Goal: Information Seeking & Learning: Learn about a topic

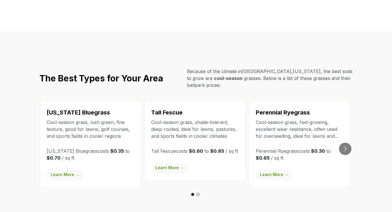
scroll to position [1003, 0]
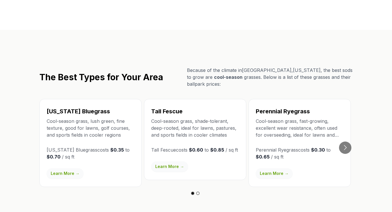
click at [269, 168] on link "Learn More →" at bounding box center [274, 173] width 37 height 10
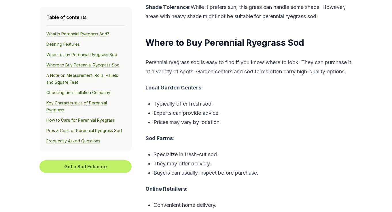
scroll to position [1296, 0]
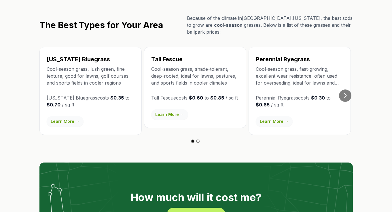
scroll to position [1007, 0]
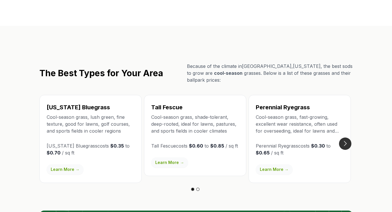
click at [347, 138] on button "Go to next slide" at bounding box center [345, 144] width 12 height 12
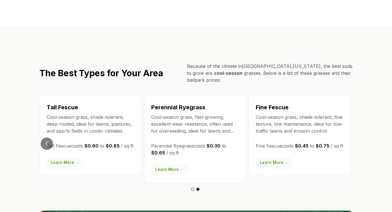
click at [274, 157] on link "Learn More →" at bounding box center [274, 162] width 37 height 10
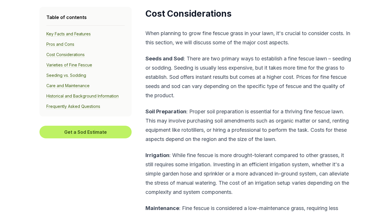
scroll to position [1374, 0]
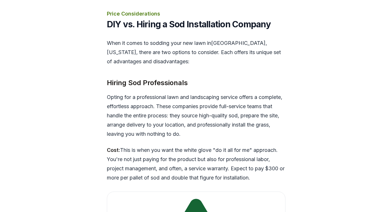
scroll to position [1007, 0]
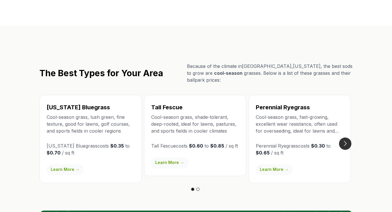
click at [344, 138] on button "Go to next slide" at bounding box center [345, 144] width 12 height 12
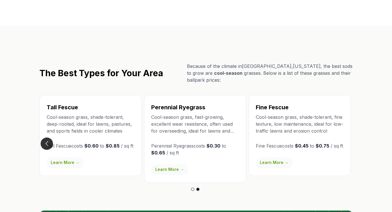
click at [46, 138] on button "Go to previous slide" at bounding box center [47, 144] width 12 height 12
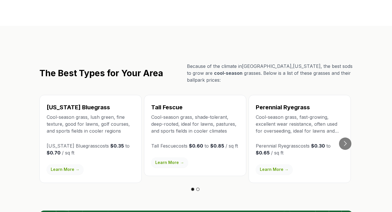
click at [177, 157] on link "Learn More →" at bounding box center [169, 162] width 37 height 10
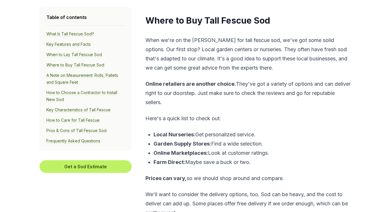
scroll to position [1574, 0]
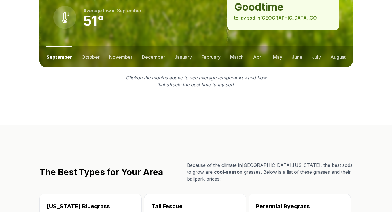
scroll to position [870, 0]
